Goal: Task Accomplishment & Management: Complete application form

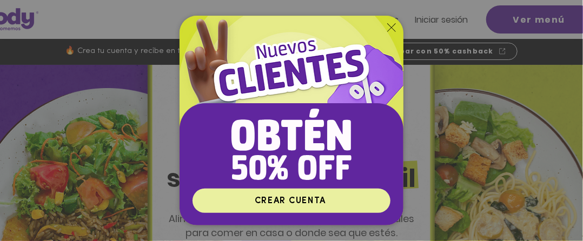
click at [353, 201] on span "CREAR CUENTA" at bounding box center [291, 200] width 195 height 21
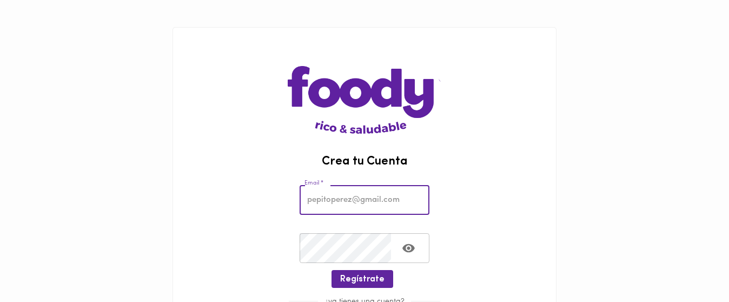
type input "mipelaez@hotmail.com"
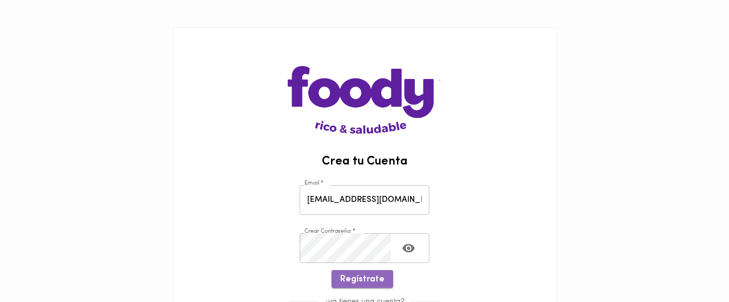
click at [375, 276] on span "Regístrate" at bounding box center [362, 279] width 44 height 10
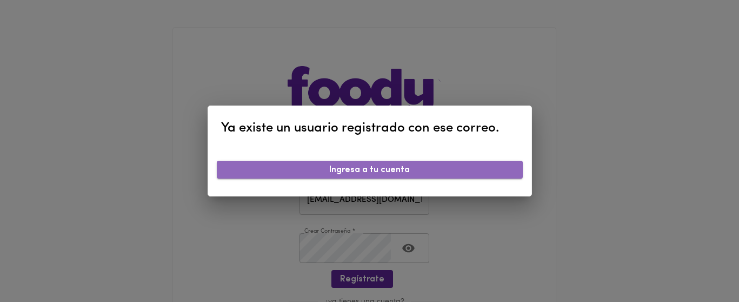
click at [400, 167] on span "Ingresa a tu cuenta" at bounding box center [370, 170] width 289 height 10
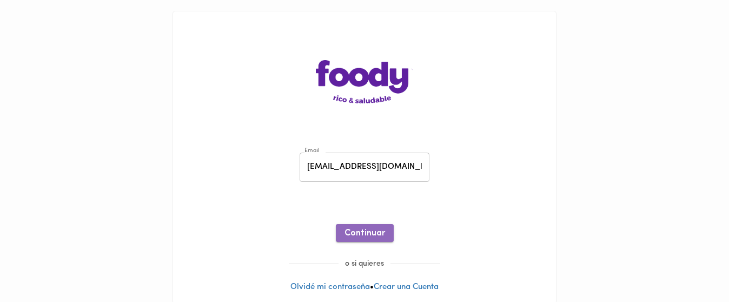
click at [359, 232] on span "Continuar" at bounding box center [365, 233] width 41 height 10
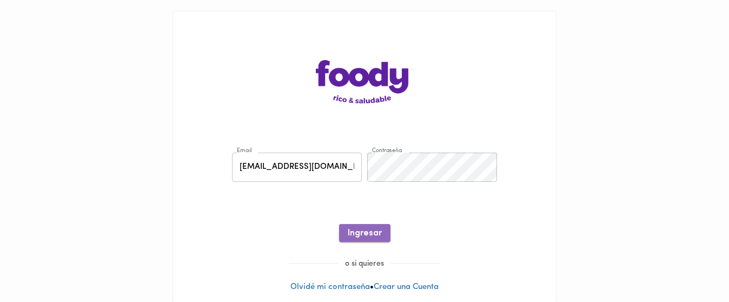
click at [376, 237] on span "Ingresar" at bounding box center [365, 233] width 34 height 10
click at [359, 234] on span "Ingresar" at bounding box center [365, 233] width 34 height 10
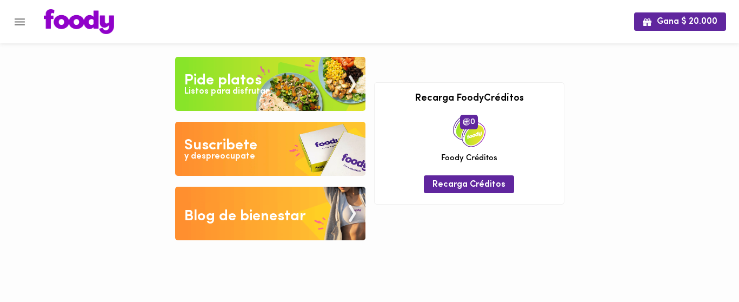
click at [249, 85] on div "Listos para disfrutar" at bounding box center [226, 91] width 84 height 12
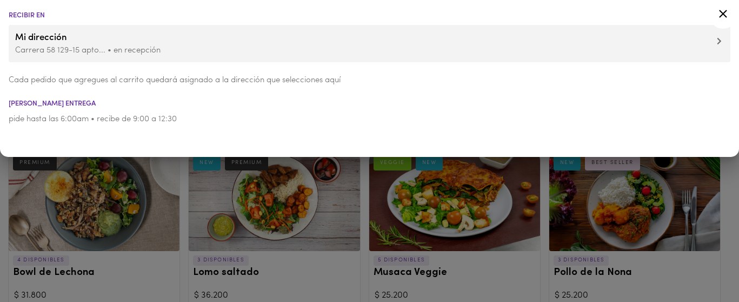
click at [143, 52] on p "Carrera 58 129-15 apto... • en recepción" at bounding box center [369, 50] width 709 height 11
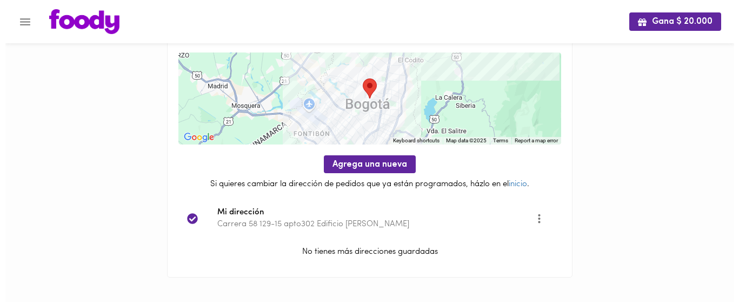
scroll to position [43, 0]
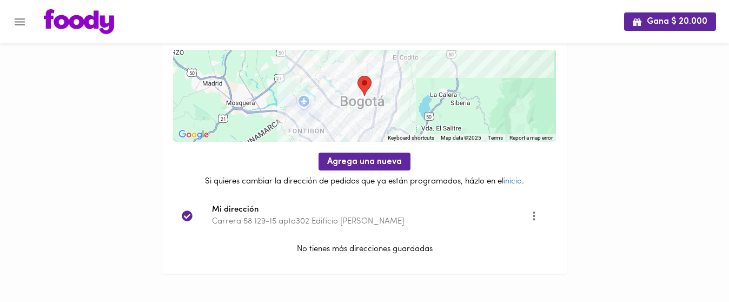
click at [535, 215] on icon "Opciones" at bounding box center [534, 215] width 2 height 9
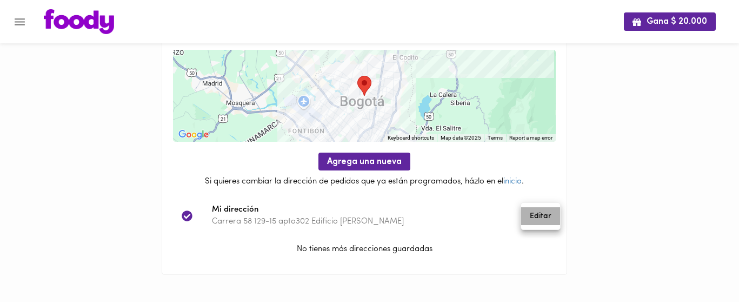
click at [535, 215] on li "Editar" at bounding box center [540, 216] width 39 height 18
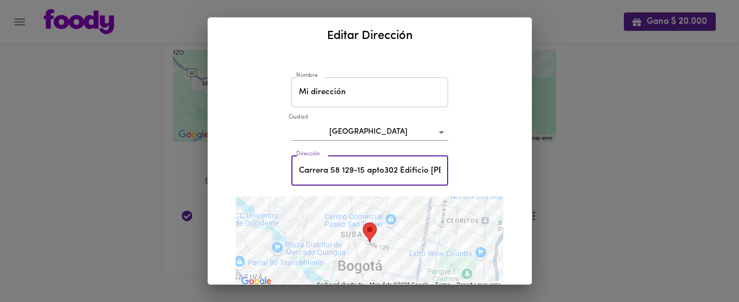
scroll to position [0, 8]
drag, startPoint x: 386, startPoint y: 174, endPoint x: 465, endPoint y: 173, distance: 79.0
click at [465, 173] on div "Nombre Mi dirección Nombre Ciudad Bogotá bogota Dirección Carrera 58 129-15 apt…" at bounding box center [369, 301] width 297 height 486
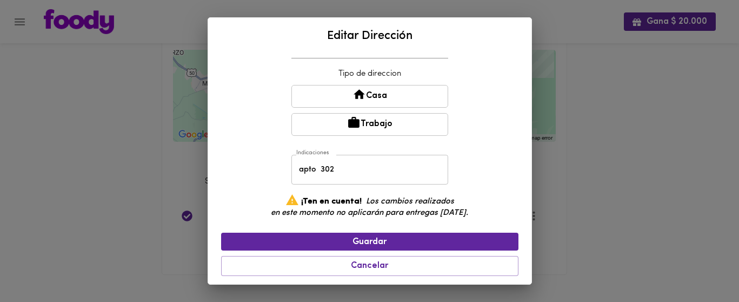
scroll to position [263, 0]
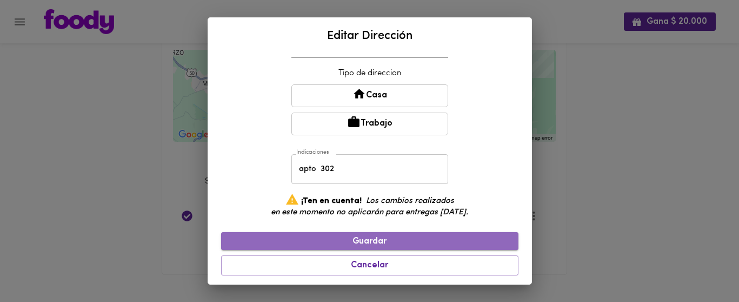
click at [427, 239] on span "Guardar" at bounding box center [370, 241] width 280 height 10
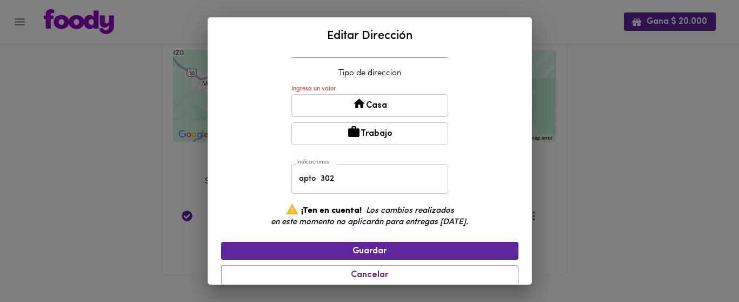
click at [359, 105] on icon at bounding box center [360, 104] width 14 height 14
click at [321, 97] on button "Casa" at bounding box center [370, 105] width 157 height 23
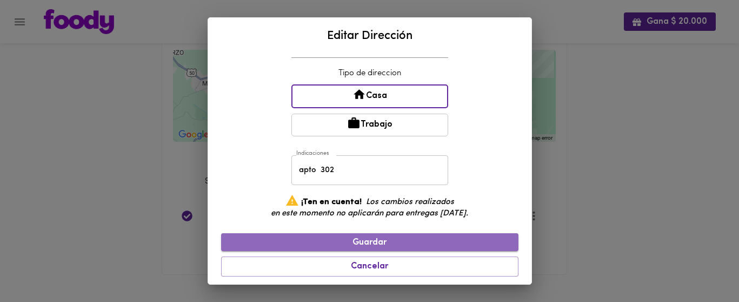
click at [381, 237] on span "Guardar" at bounding box center [370, 242] width 280 height 10
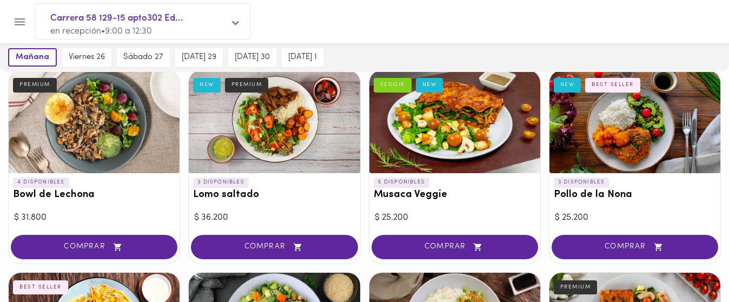
scroll to position [58, 0]
